Goal: Task Accomplishment & Management: Manage account settings

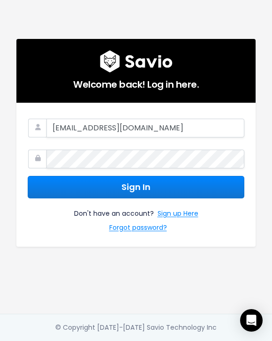
type input "[EMAIL_ADDRESS][DOMAIN_NAME]"
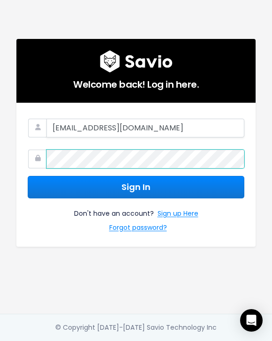
click at [28, 176] on button "Sign In" at bounding box center [136, 187] width 217 height 23
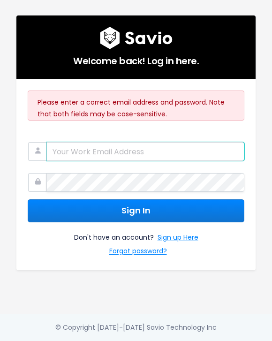
click at [105, 159] on input "email" at bounding box center [145, 151] width 198 height 19
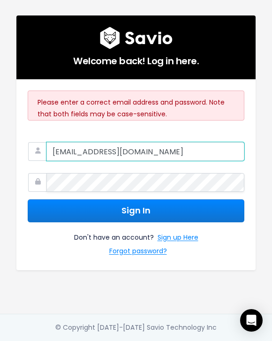
type input "[EMAIL_ADDRESS][DOMAIN_NAME]"
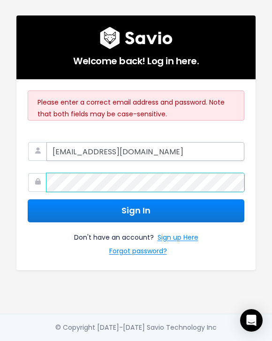
click at [28, 199] on button "Sign In" at bounding box center [136, 210] width 217 height 23
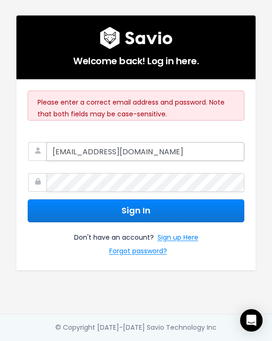
type input "[EMAIL_ADDRESS][DOMAIN_NAME]"
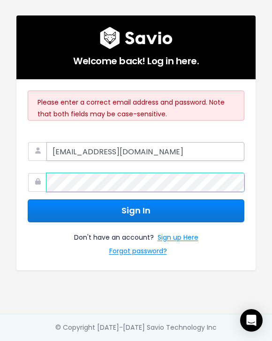
click at [28, 199] on button "Sign In" at bounding box center [136, 210] width 217 height 23
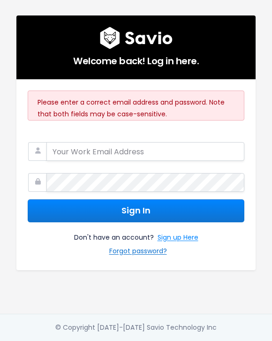
click at [134, 250] on link "Forgot password?" at bounding box center [138, 252] width 58 height 14
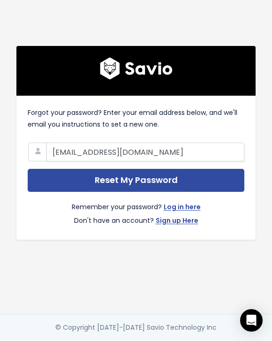
type input "wrgiannetti@flinks.com"
click at [28, 169] on input "Reset My Password" at bounding box center [136, 180] width 217 height 23
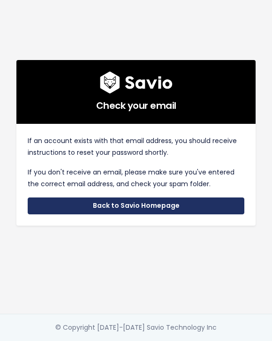
click at [112, 206] on link "Back to Savio Homepage" at bounding box center [136, 205] width 217 height 17
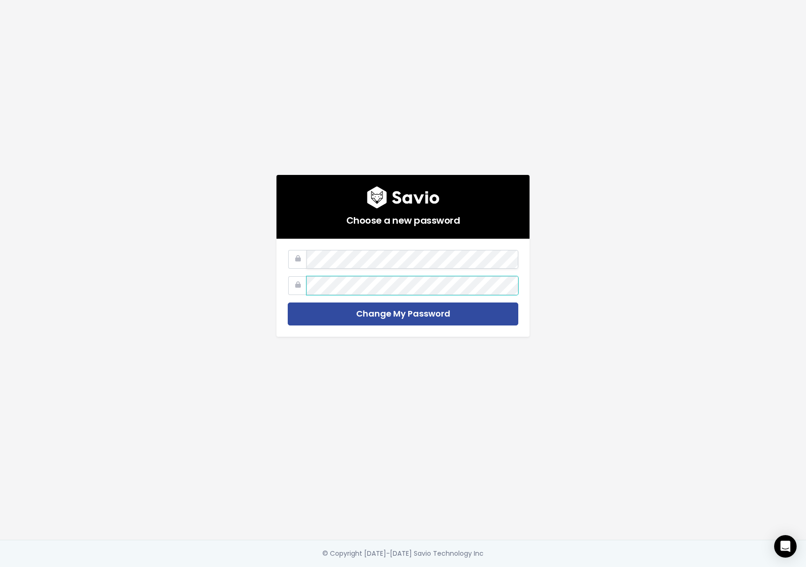
click at [288, 302] on input "Change My Password" at bounding box center [403, 313] width 231 height 23
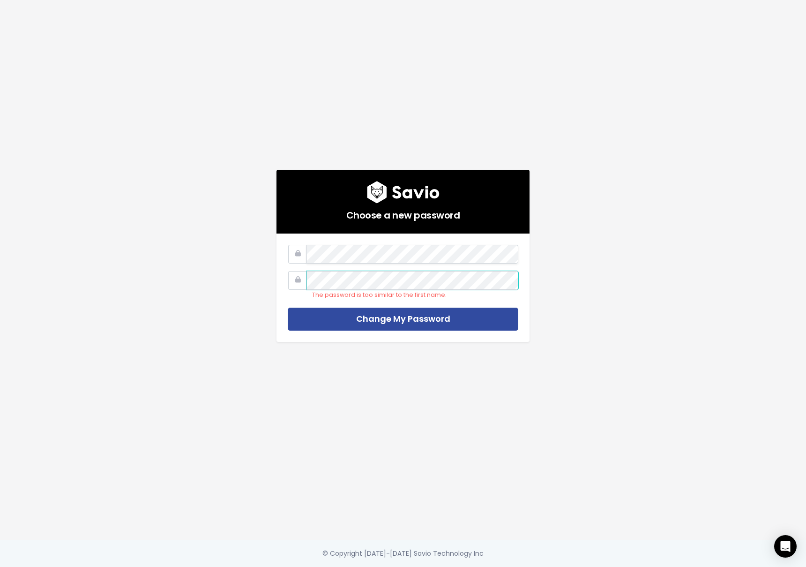
click at [288, 308] on input "Change My Password" at bounding box center [403, 319] width 231 height 23
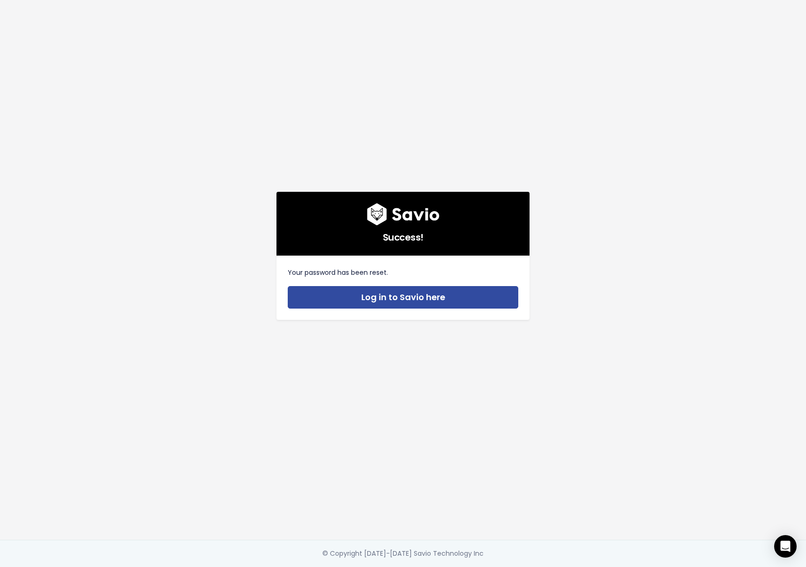
click at [638, 275] on div "Success! Your password has been reset. Log in to Savio here" at bounding box center [403, 270] width 534 height 540
click at [627, 343] on div "Success! Your password has been reset. Log in to Savio here" at bounding box center [403, 270] width 534 height 540
click at [647, 293] on div "Success! Your password has been reset. Log in to Savio here" at bounding box center [403, 270] width 534 height 540
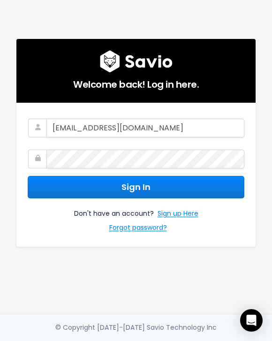
type input "[EMAIL_ADDRESS][DOMAIN_NAME]"
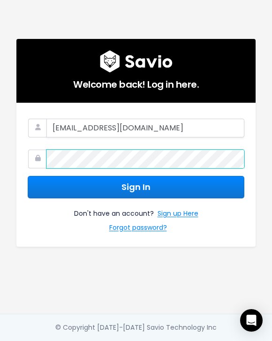
click at [28, 176] on button "Sign In" at bounding box center [136, 187] width 217 height 23
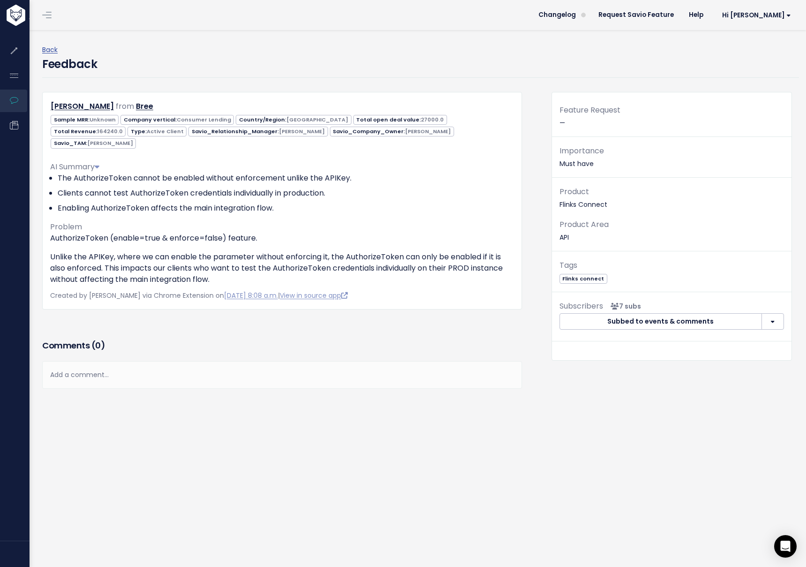
click at [113, 361] on div "Add a comment..." at bounding box center [282, 375] width 480 height 28
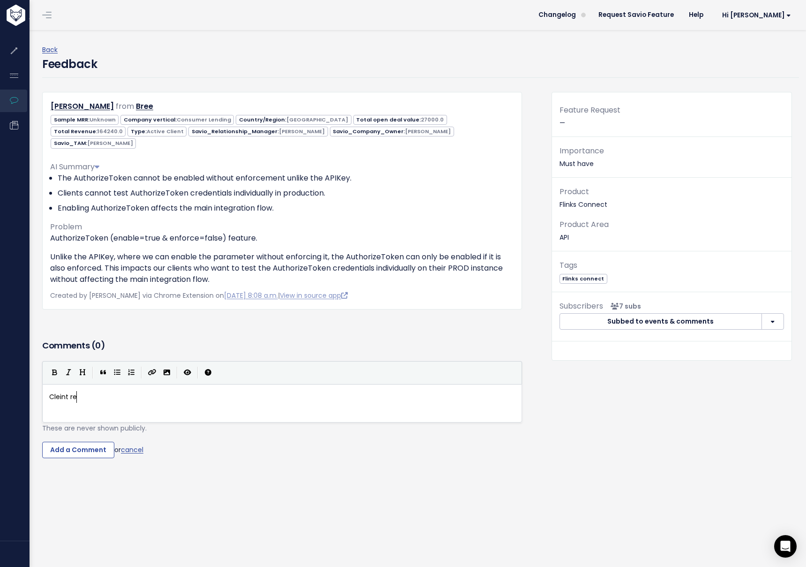
type textarea "Cleint req"
type textarea "l"
paste textarea
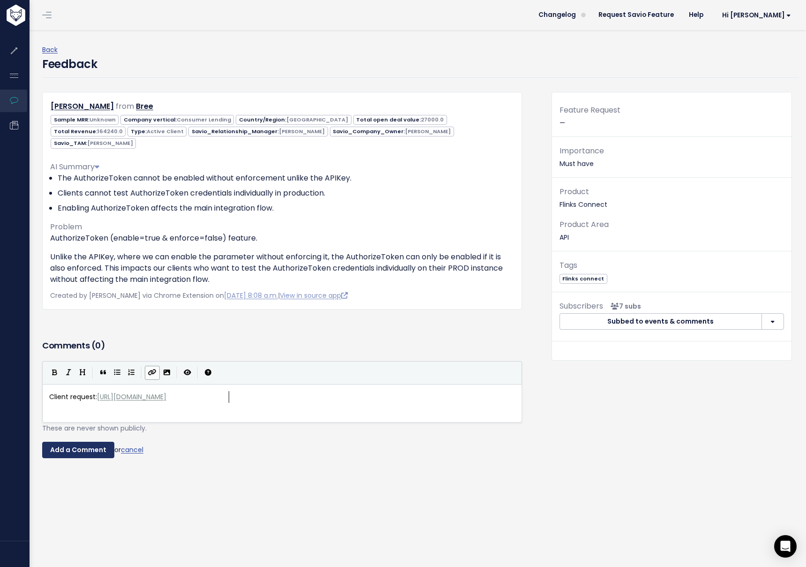
type textarea "ient request:"
click at [71, 445] on input "Add a Comment" at bounding box center [78, 450] width 72 height 17
